Goal: Information Seeking & Learning: Learn about a topic

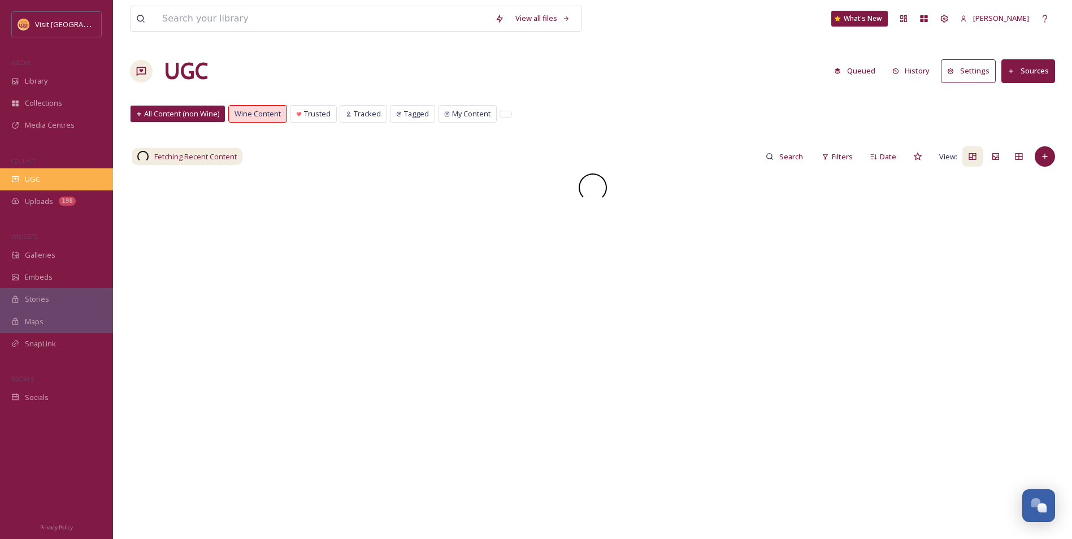
click at [62, 180] on div "UGC" at bounding box center [56, 179] width 113 height 22
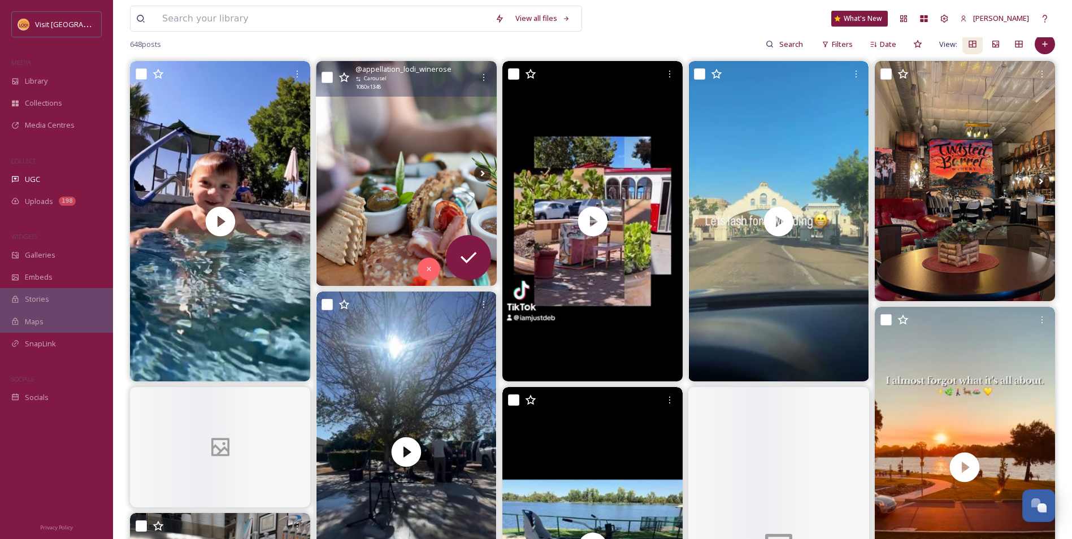
scroll to position [113, 0]
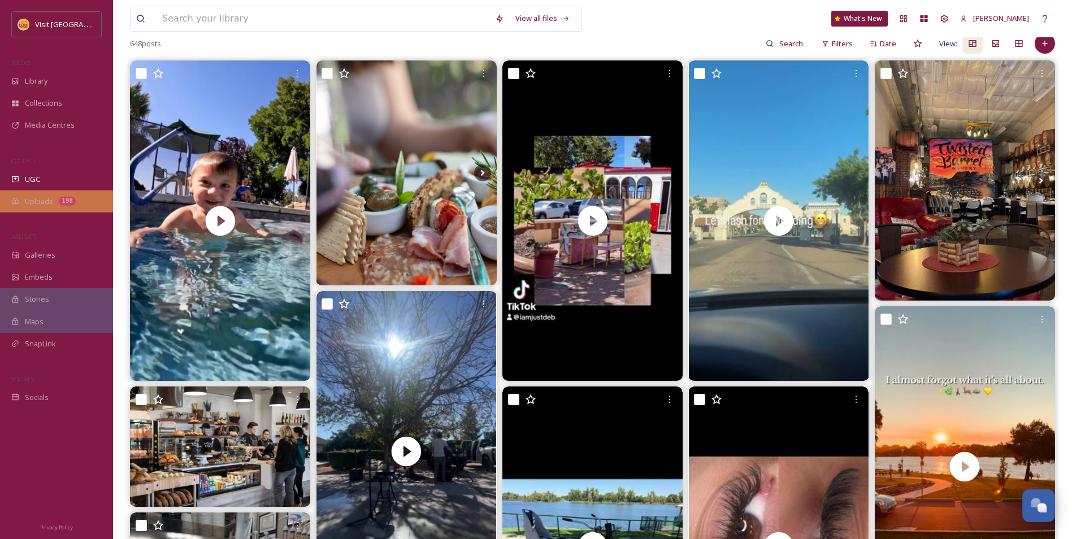
click at [64, 201] on div "198" at bounding box center [67, 201] width 17 height 9
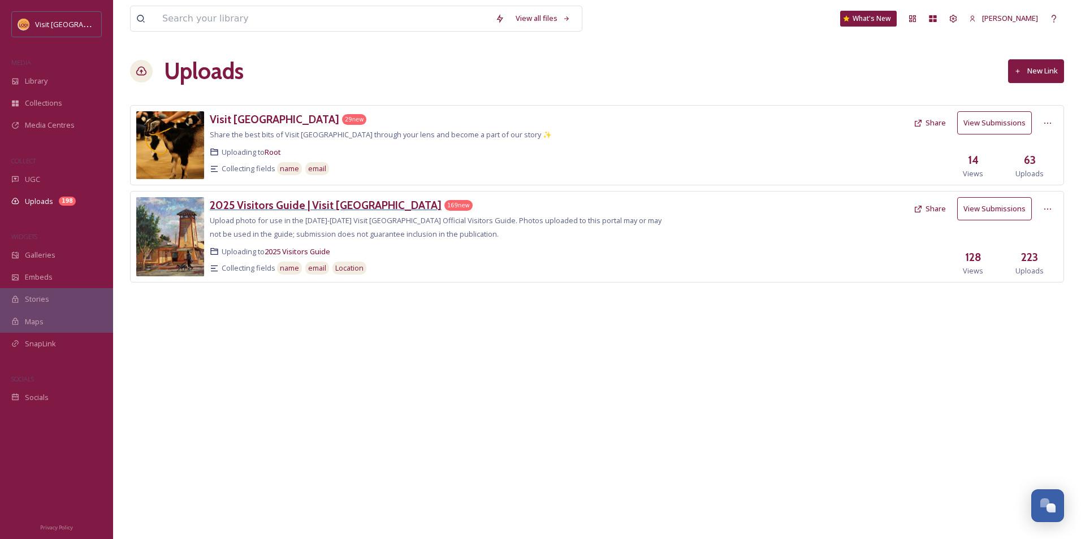
click at [279, 200] on h3 "2025 Visitors Guide | Visit [GEOGRAPHIC_DATA]" at bounding box center [326, 205] width 232 height 14
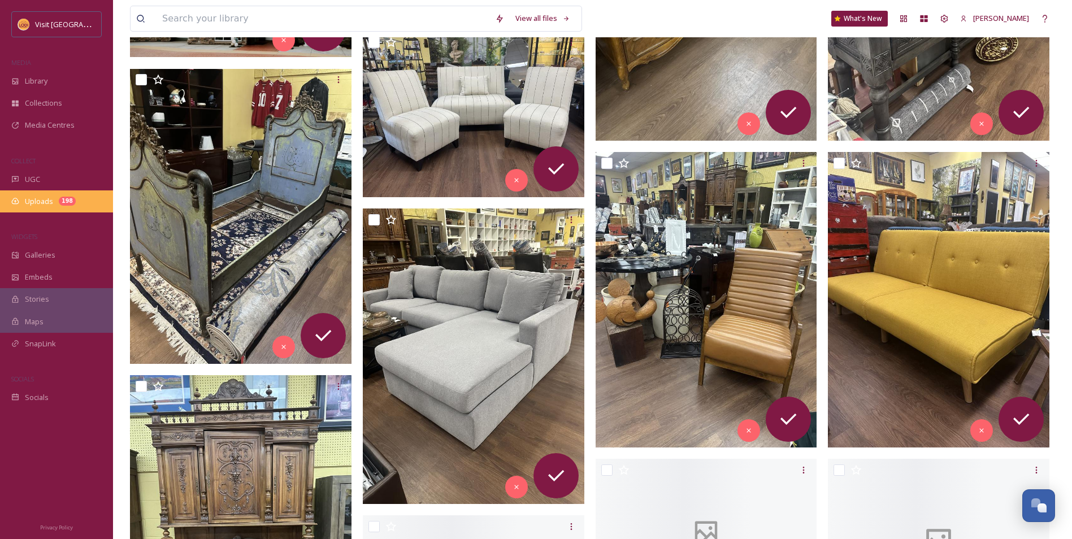
scroll to position [1017, 0]
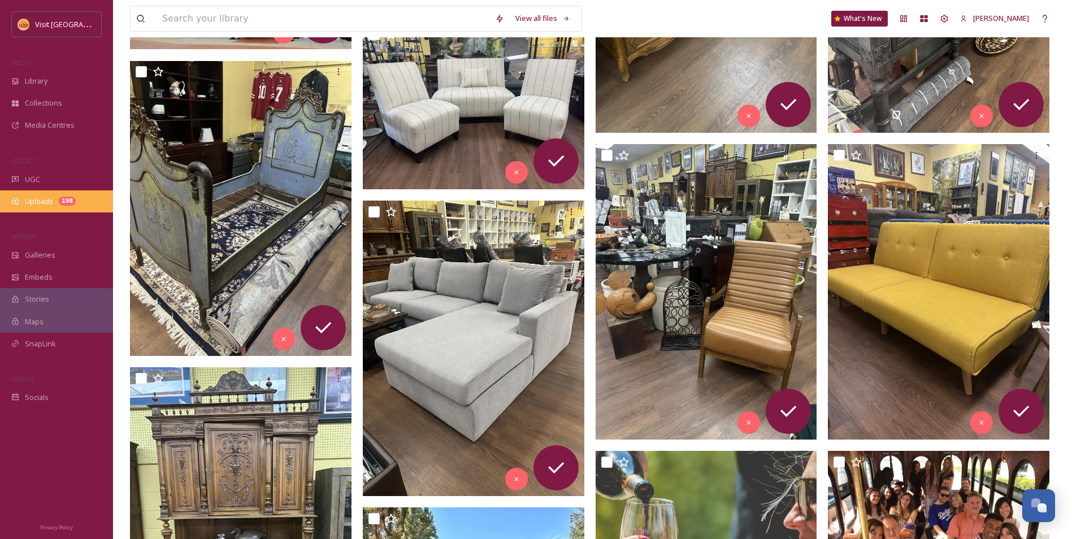
click at [73, 206] on div "Uploads 198" at bounding box center [56, 201] width 113 height 22
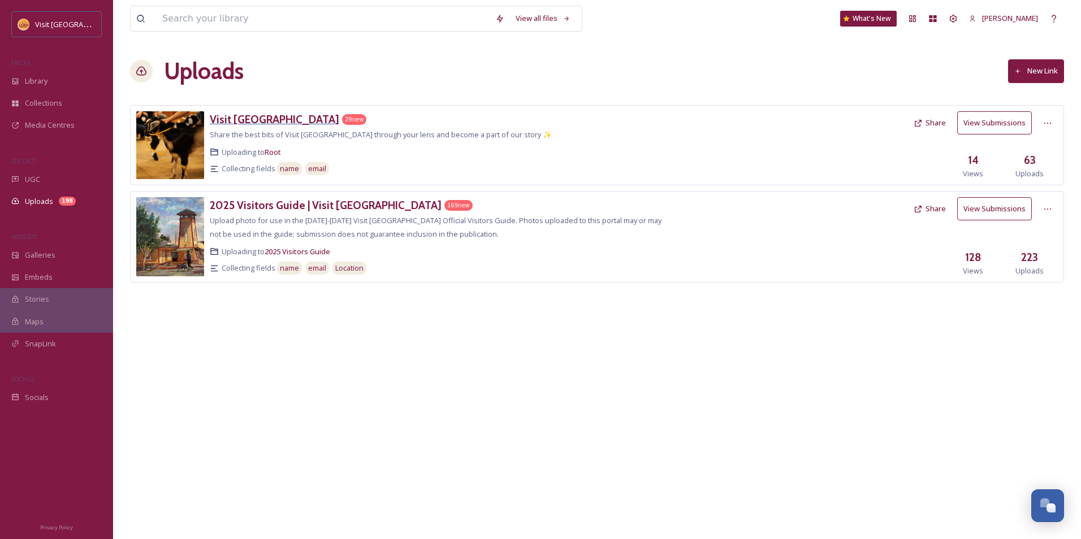
click at [232, 121] on h3 "Visit [GEOGRAPHIC_DATA]" at bounding box center [274, 119] width 129 height 14
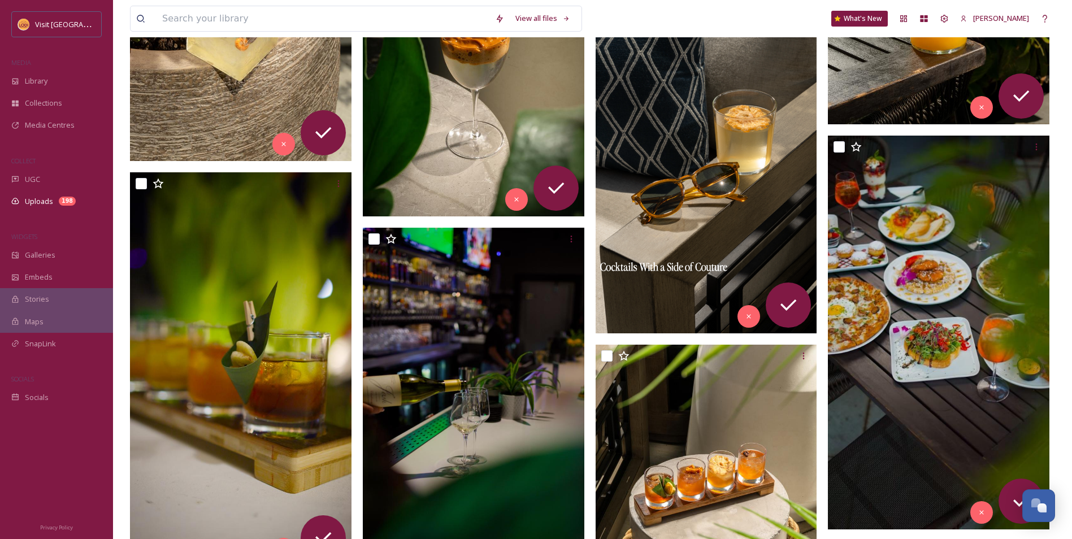
scroll to position [1130, 0]
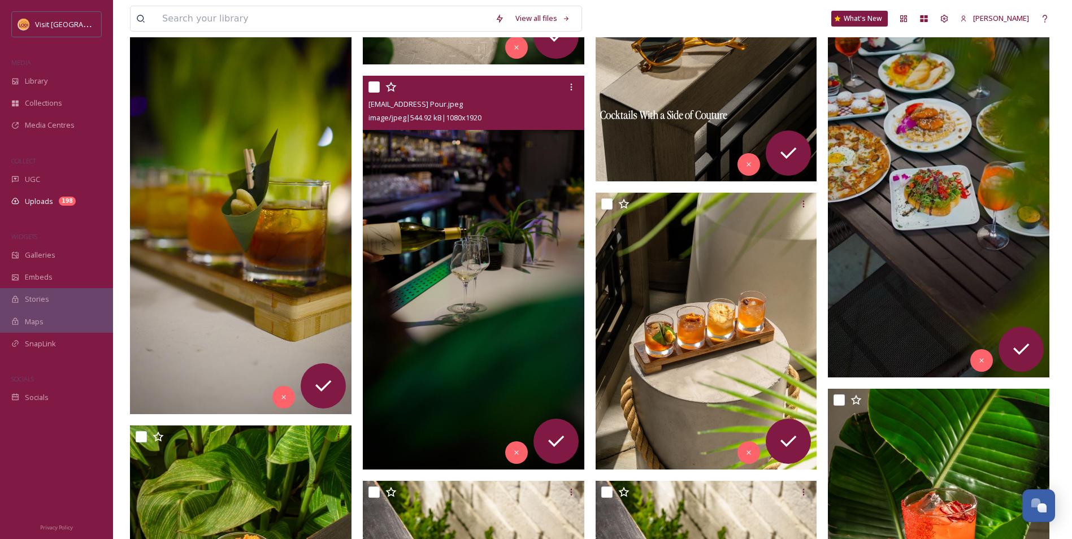
click at [498, 330] on img at bounding box center [474, 273] width 222 height 394
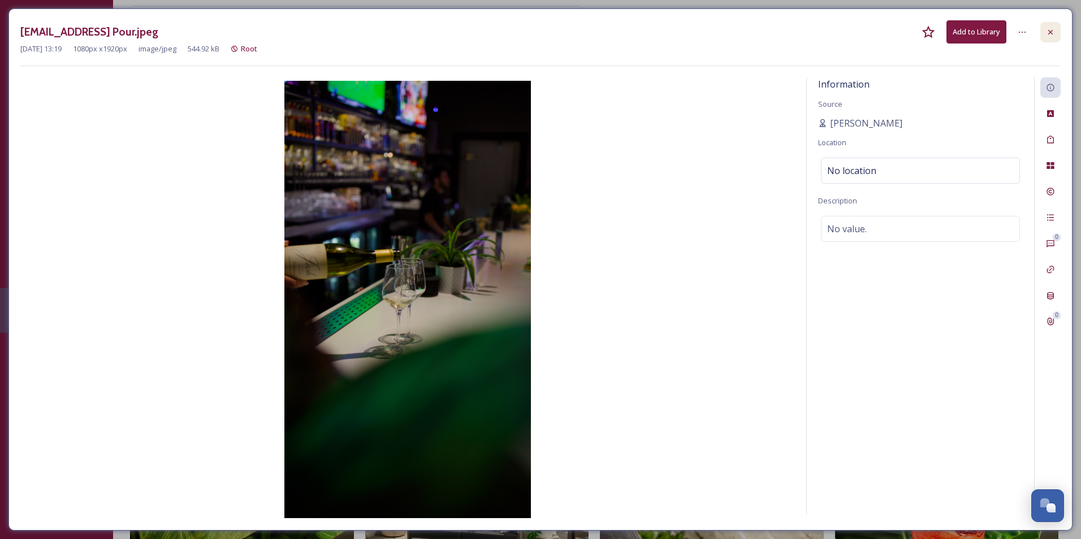
click at [1051, 33] on icon at bounding box center [1050, 31] width 5 height 5
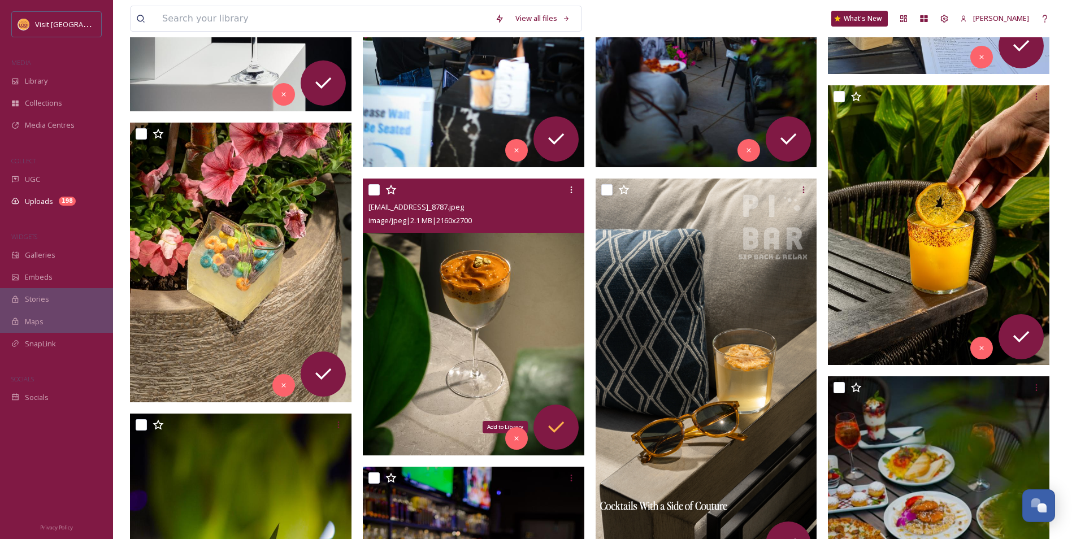
scroll to position [622, 0]
